Goal: Task Accomplishment & Management: Use online tool/utility

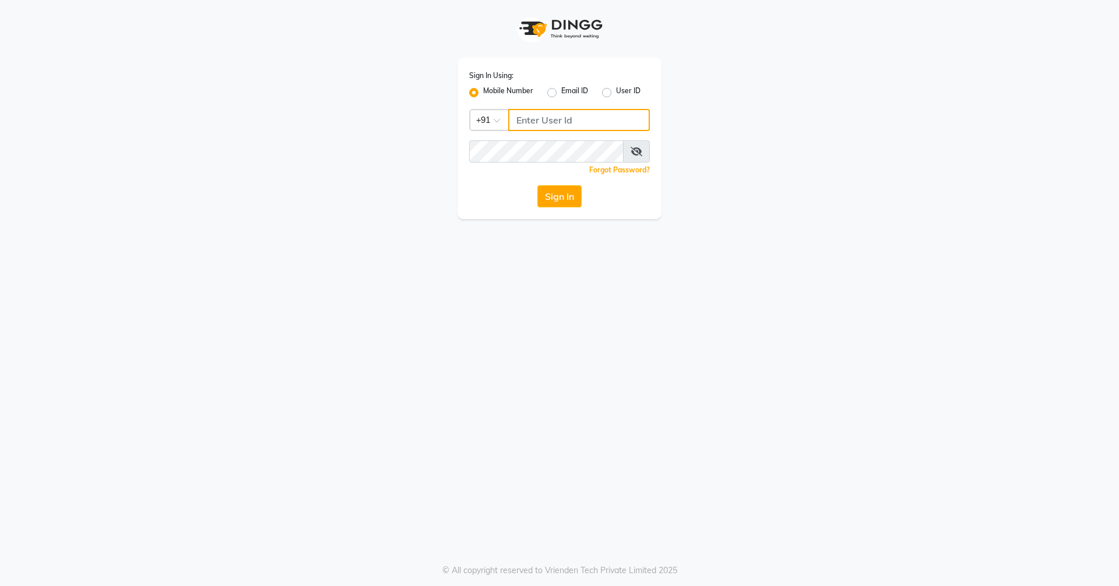
click at [582, 128] on input "Username" at bounding box center [579, 120] width 142 height 22
type input "9657507468"
click at [538, 185] on button "Sign In" at bounding box center [560, 196] width 44 height 22
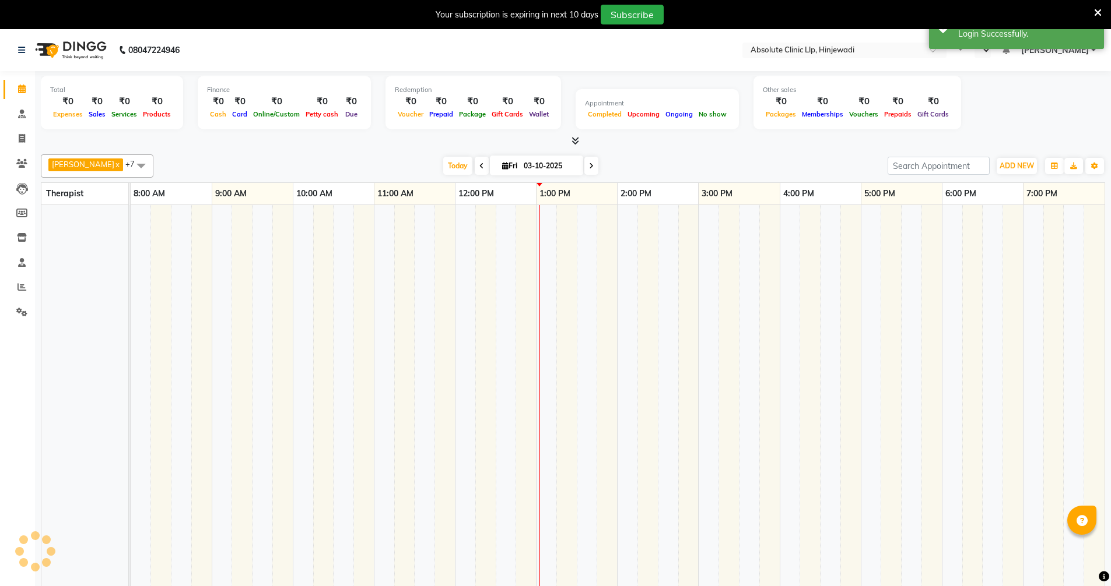
select select "en"
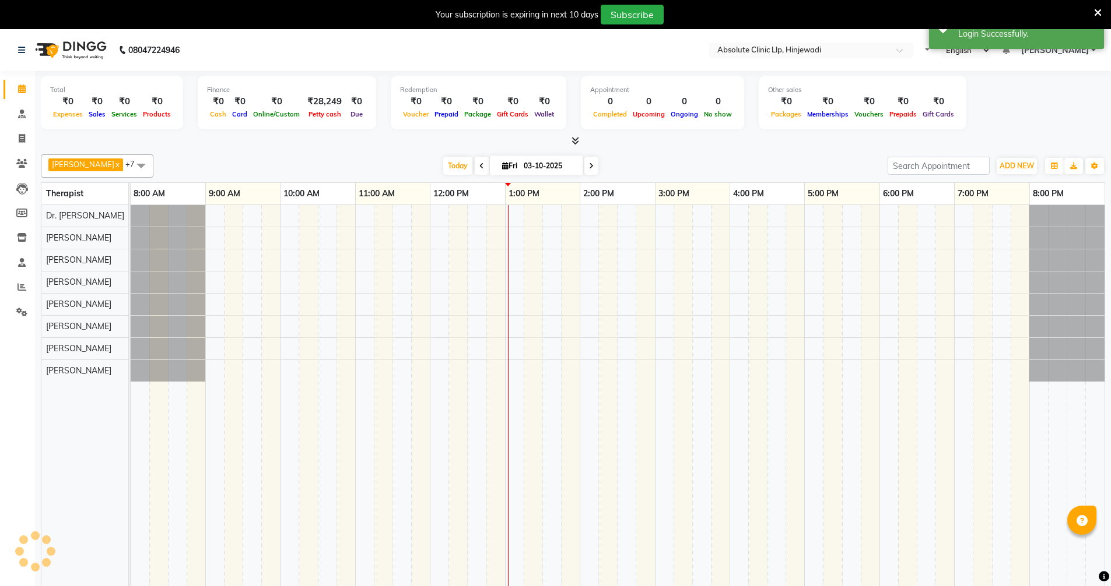
click at [1098, 12] on icon at bounding box center [1098, 13] width 8 height 10
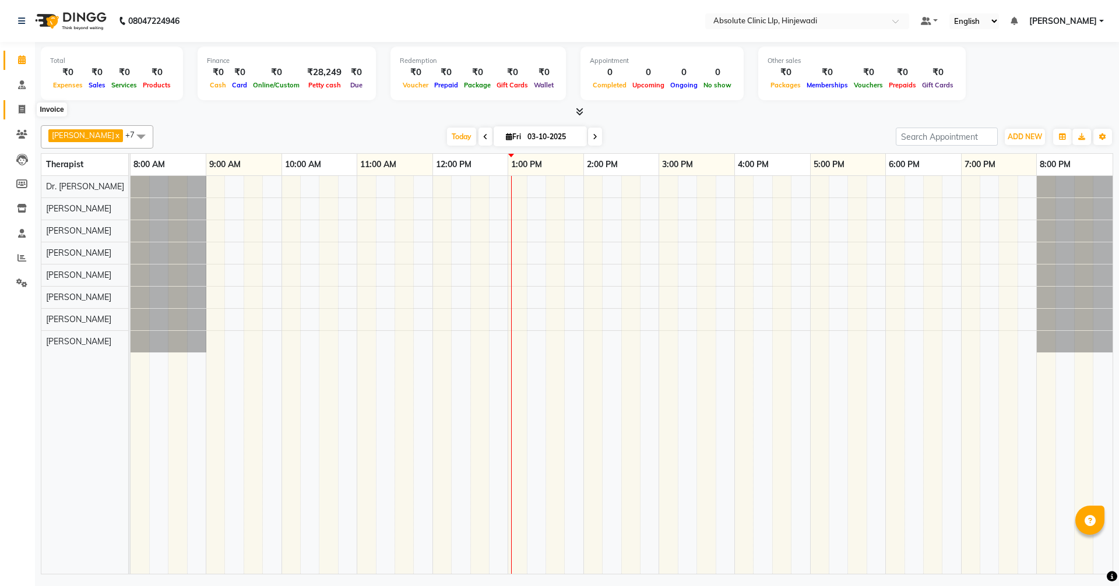
click at [23, 108] on icon at bounding box center [22, 109] width 6 height 9
select select "service"
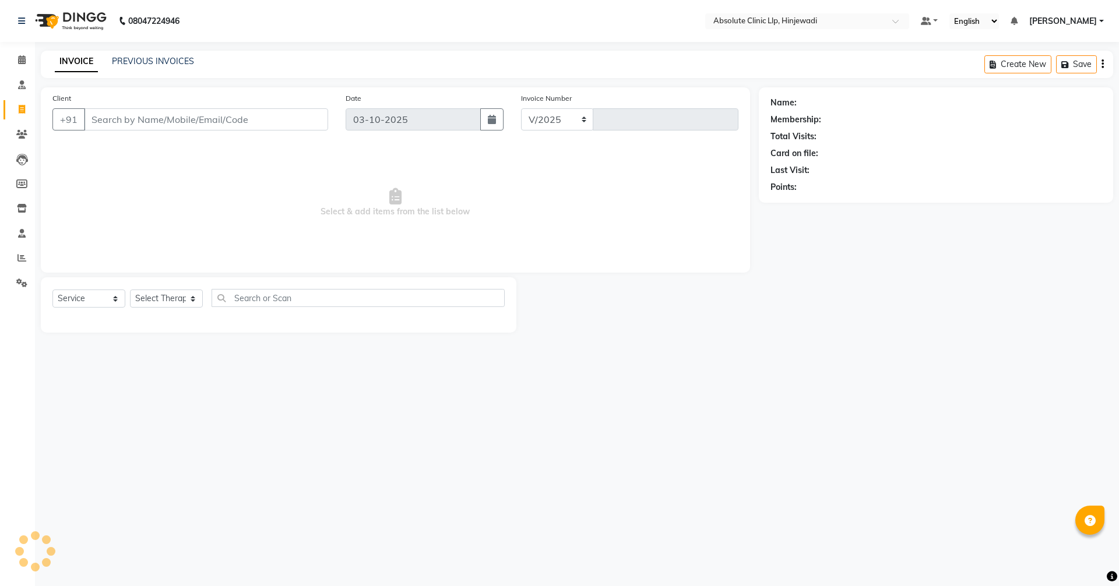
select select "5113"
type input "2599"
click at [196, 119] on input "Client" at bounding box center [206, 119] width 244 height 22
type input "y"
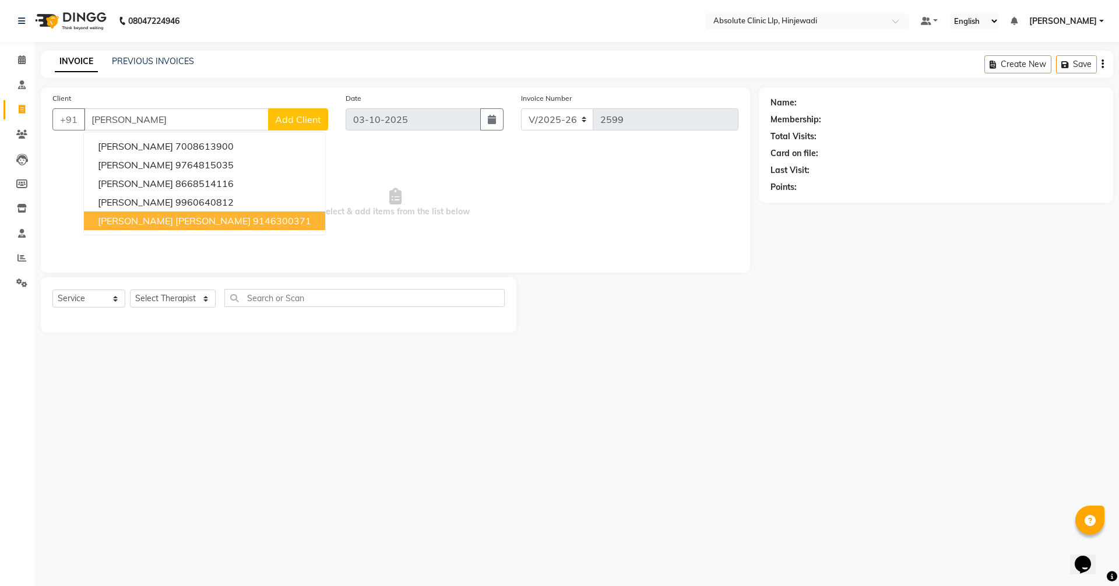
click at [156, 220] on span "[PERSON_NAME] [PERSON_NAME]" at bounding box center [174, 221] width 153 height 12
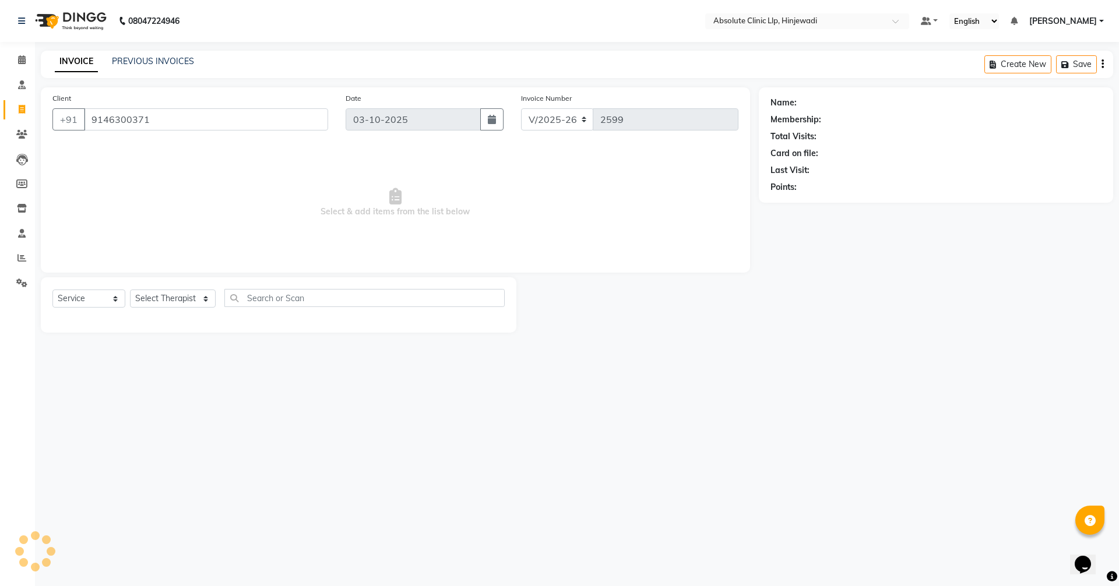
type input "9146300371"
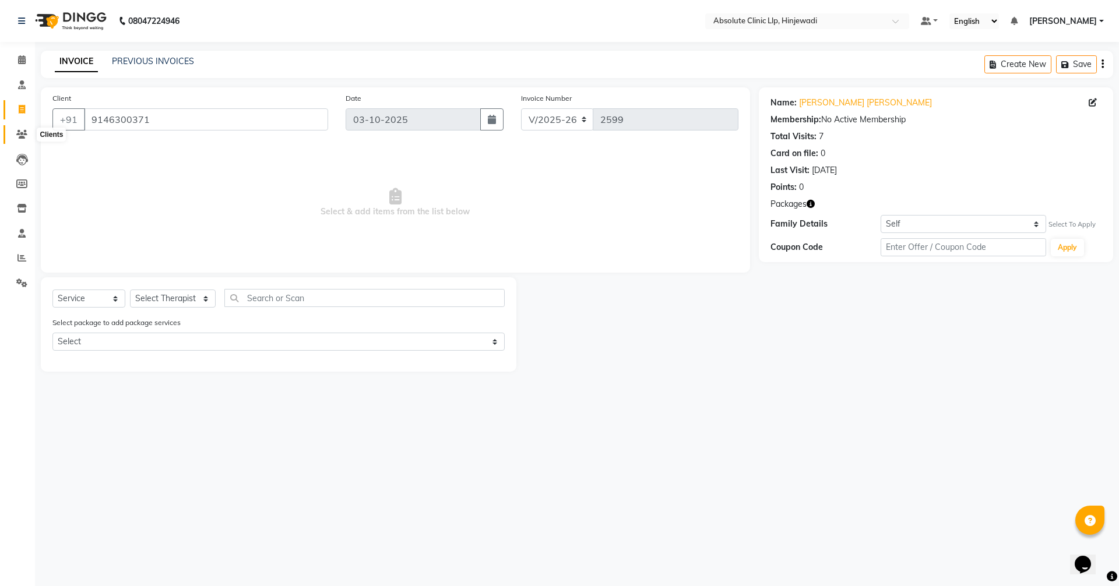
click at [23, 131] on icon at bounding box center [21, 134] width 11 height 9
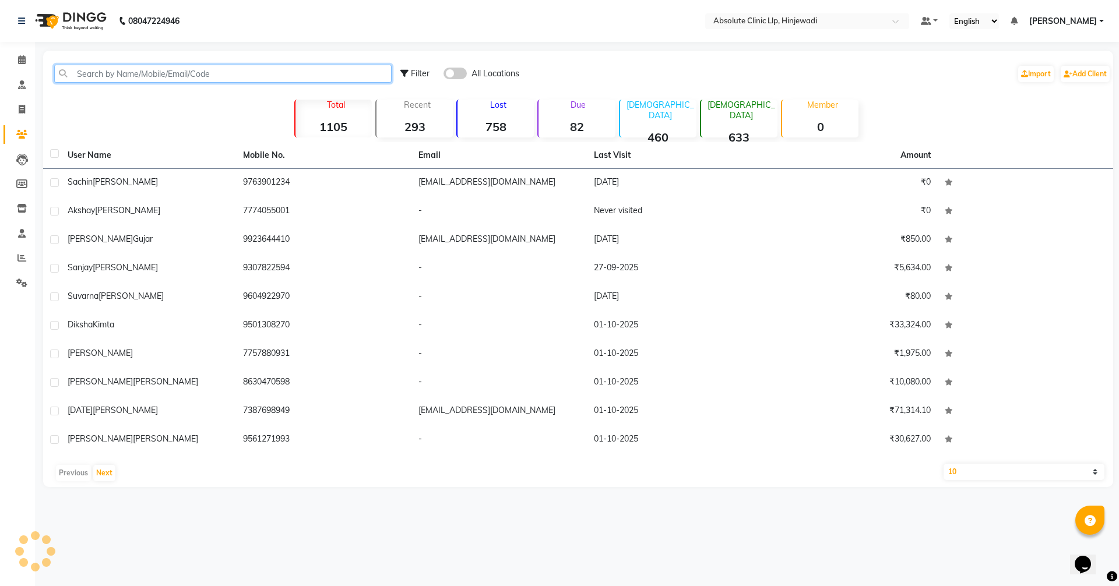
click at [201, 72] on input "text" at bounding box center [223, 74] width 338 height 18
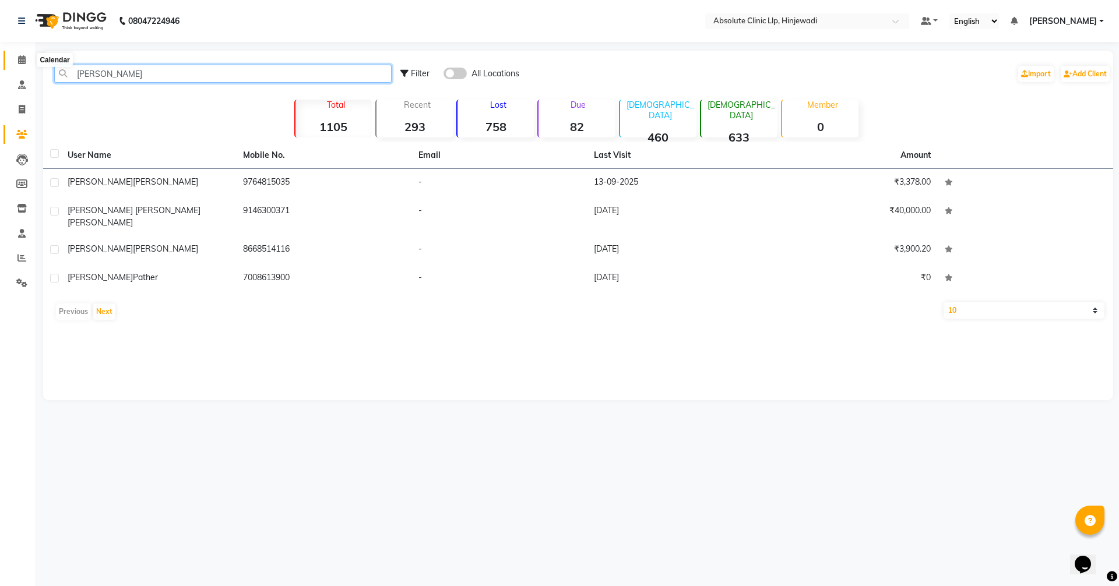
type input "[PERSON_NAME]"
click at [24, 59] on icon at bounding box center [22, 59] width 8 height 9
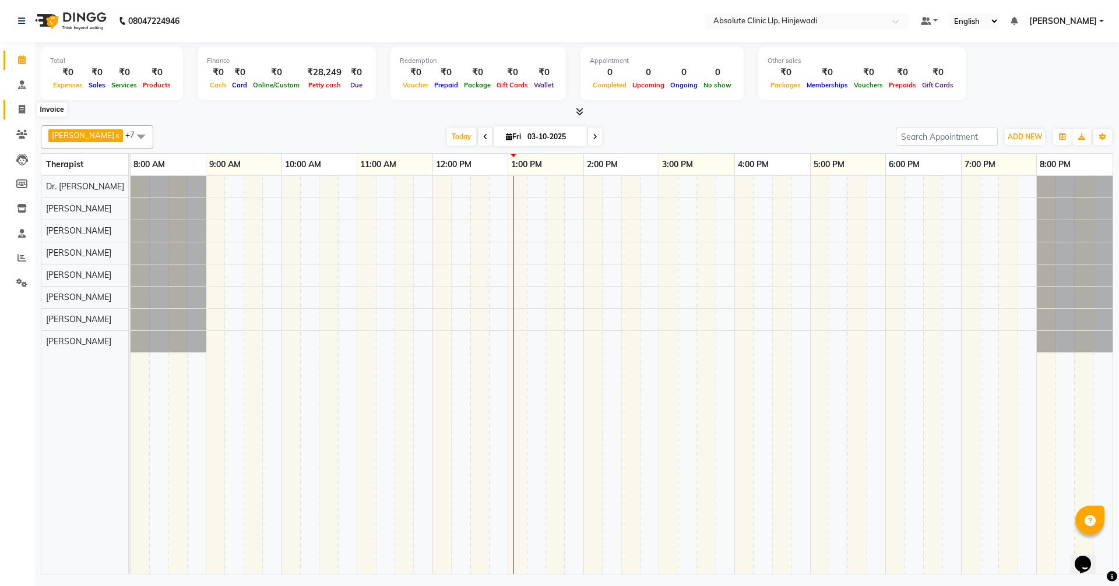
click at [24, 108] on icon at bounding box center [22, 109] width 6 height 9
select select "service"
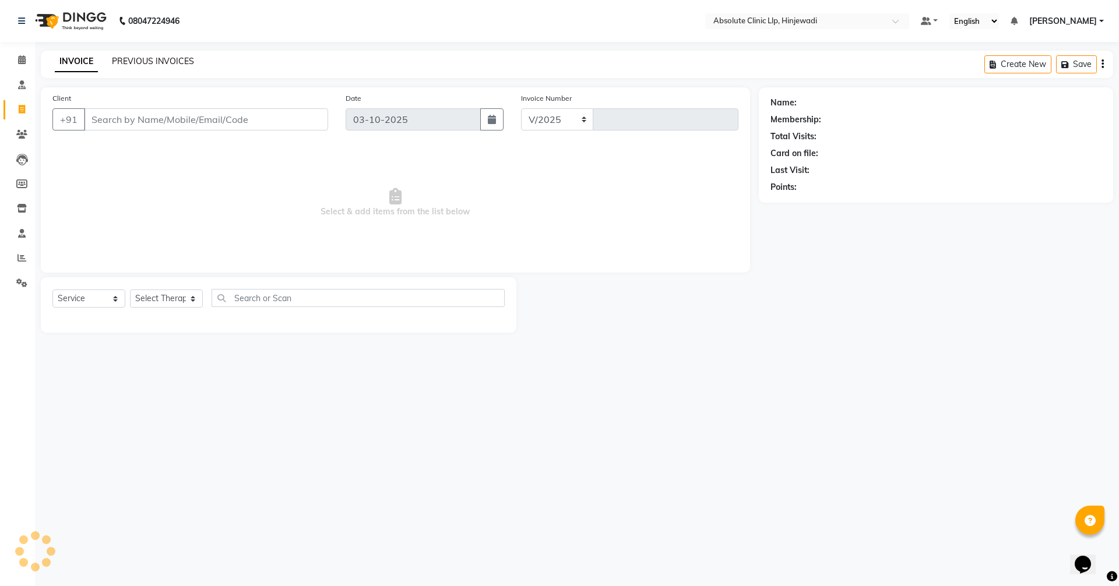
select select "5113"
type input "2599"
click at [166, 61] on link "PREVIOUS INVOICES" at bounding box center [153, 61] width 82 height 10
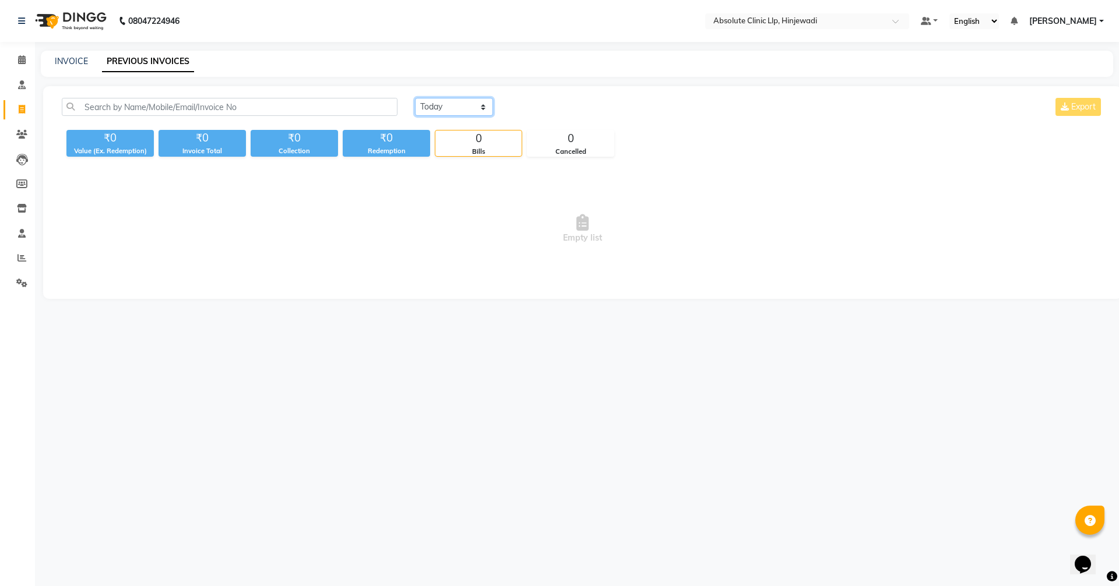
click at [452, 107] on select "[DATE] [DATE] Custom Range" at bounding box center [454, 107] width 78 height 18
select select "range"
click at [415, 98] on select "[DATE] [DATE] Custom Range" at bounding box center [454, 107] width 78 height 18
click at [564, 109] on input "03-10-2025" at bounding box center [549, 107] width 82 height 16
select select "10"
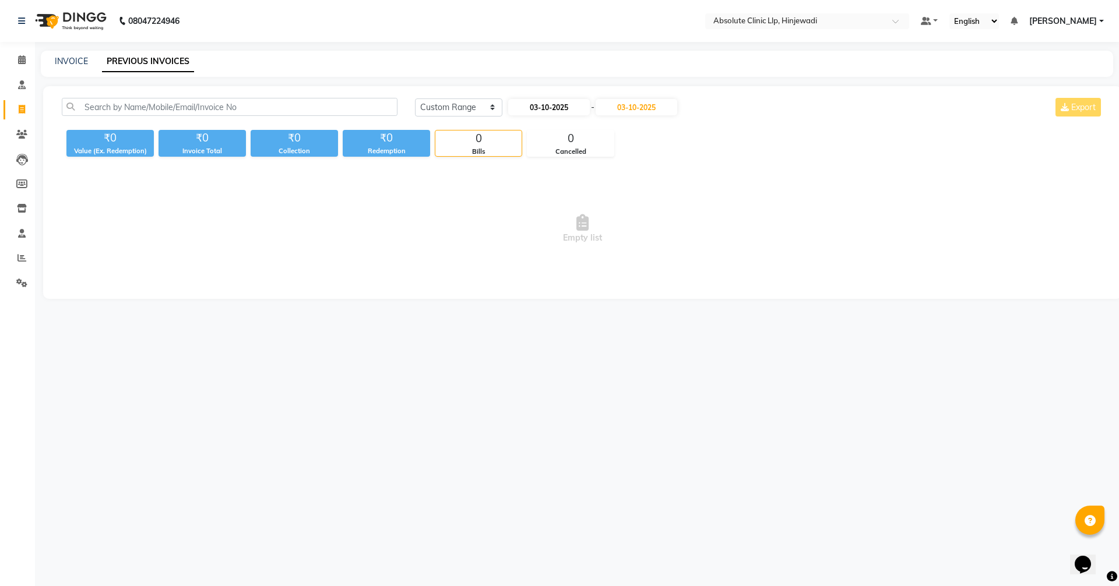
select select "2025"
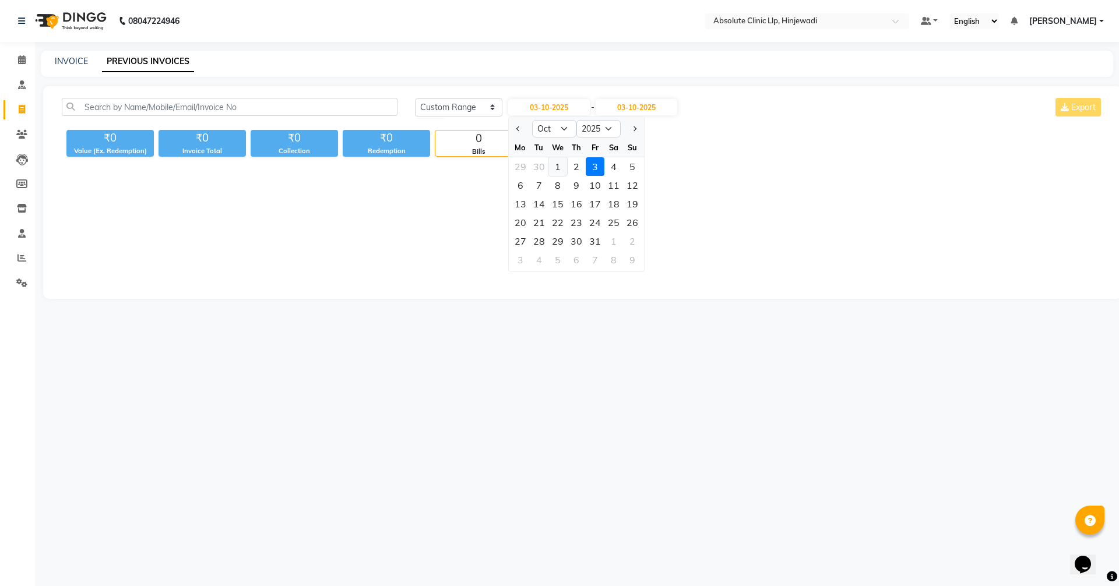
click at [554, 168] on div "1" at bounding box center [558, 166] width 19 height 19
type input "01-10-2025"
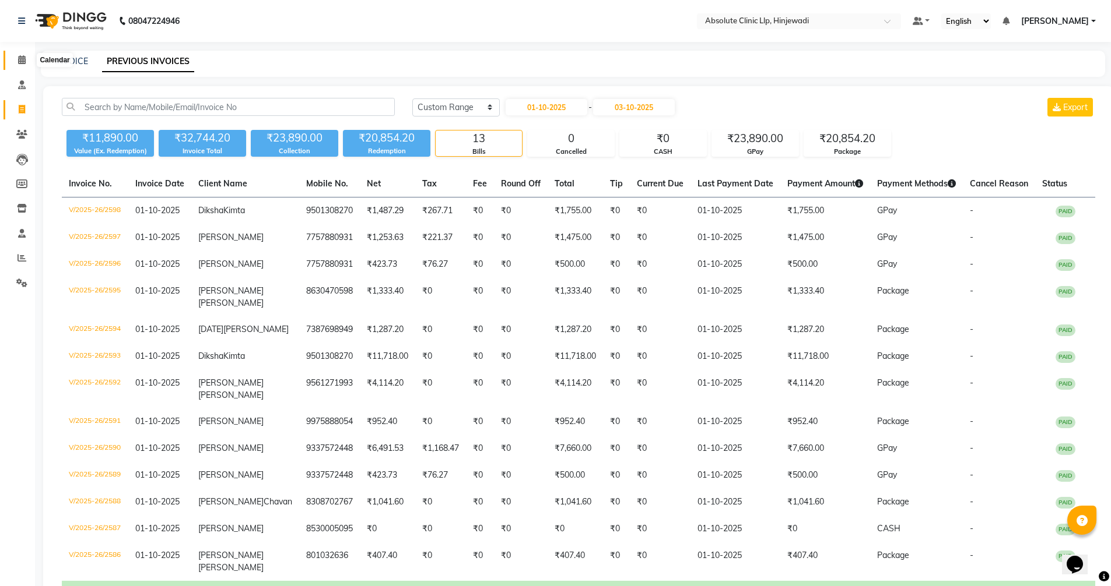
click at [22, 57] on icon at bounding box center [22, 59] width 8 height 9
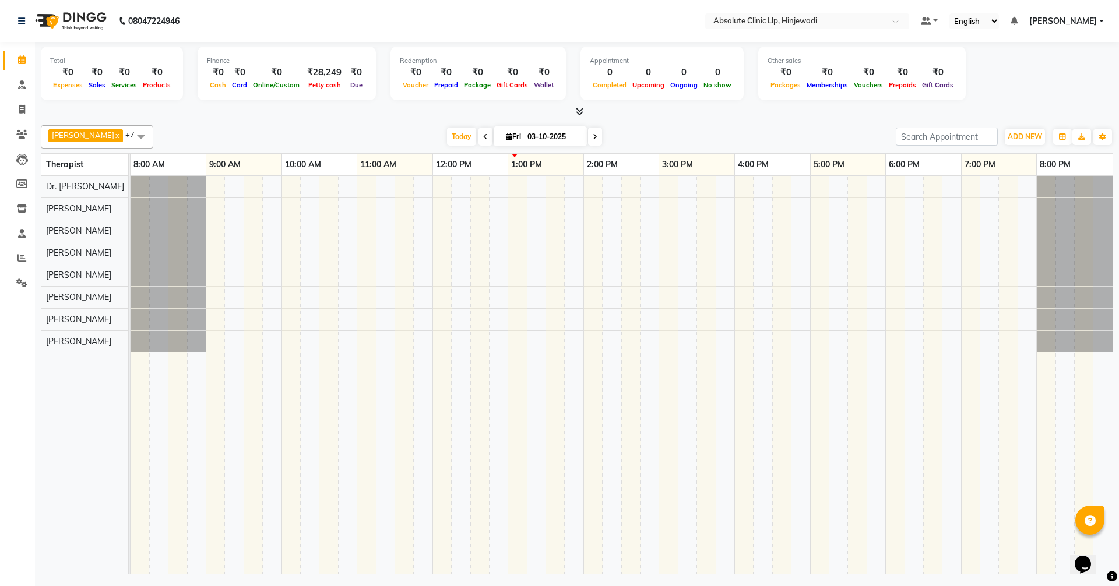
click at [1056, 100] on div "Total ₹0 Expenses ₹0 Sales ₹0 Services ₹0 Products Finance ₹0 Cash ₹0 Card ₹0 O…" at bounding box center [577, 75] width 1073 height 57
click at [697, 128] on div "[DATE] [DATE]" at bounding box center [524, 136] width 731 height 17
click at [476, 135] on span "Today" at bounding box center [461, 137] width 29 height 18
